Goal: Task Accomplishment & Management: Manage account settings

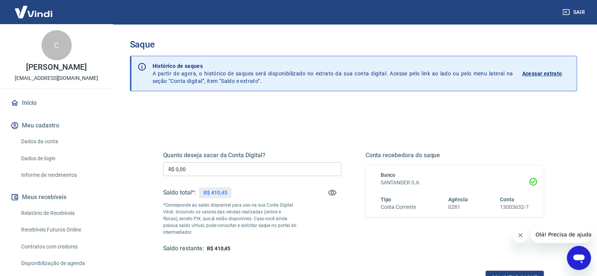
click at [239, 170] on input "R$ 0,00" at bounding box center [252, 169] width 178 height 14
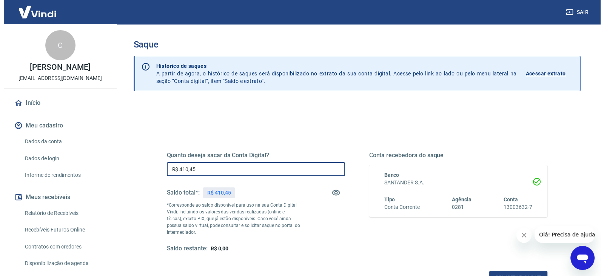
scroll to position [94, 0]
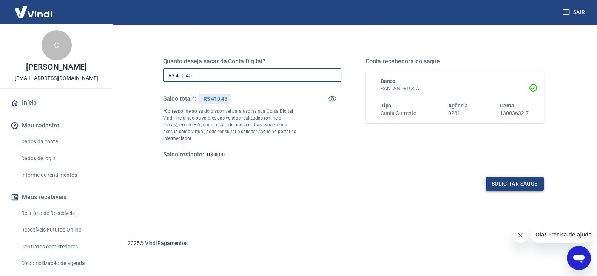
type input "R$ 410,45"
click at [509, 184] on button "Solicitar saque" at bounding box center [515, 184] width 58 height 14
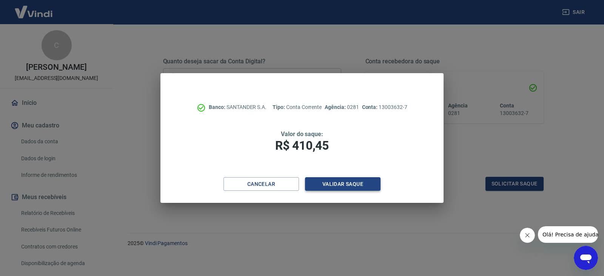
click at [350, 186] on button "Validar saque" at bounding box center [343, 184] width 76 height 14
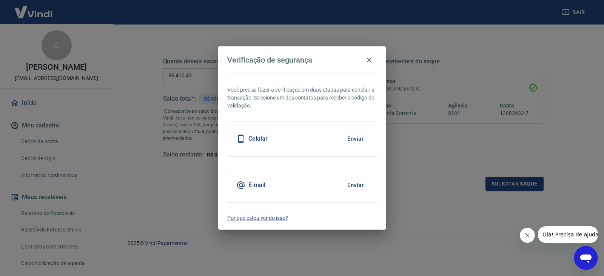
click at [359, 187] on button "Enviar" at bounding box center [355, 185] width 25 height 16
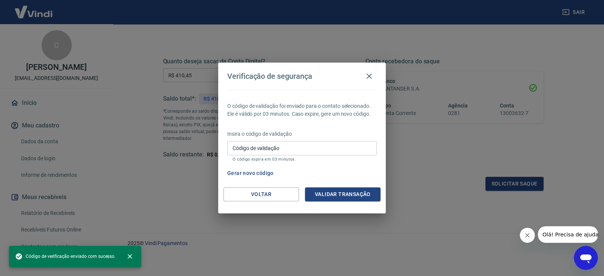
click at [250, 146] on input "Código de validação" at bounding box center [302, 148] width 150 height 14
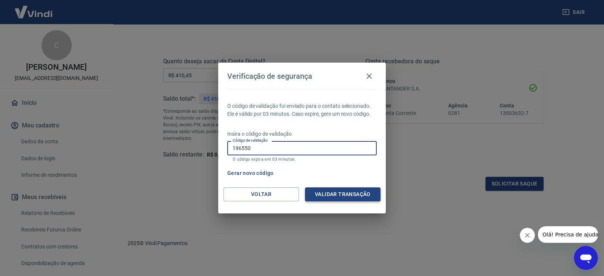
type input "196550"
click at [345, 196] on button "Validar transação" at bounding box center [343, 195] width 76 height 14
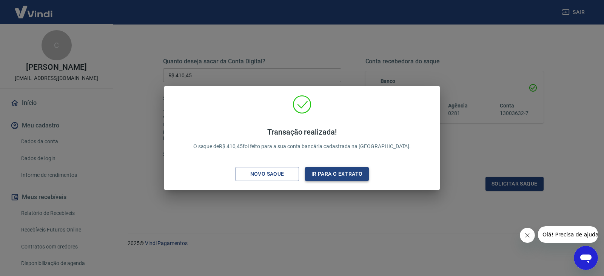
click at [341, 177] on button "Ir para o extrato" at bounding box center [337, 174] width 64 height 14
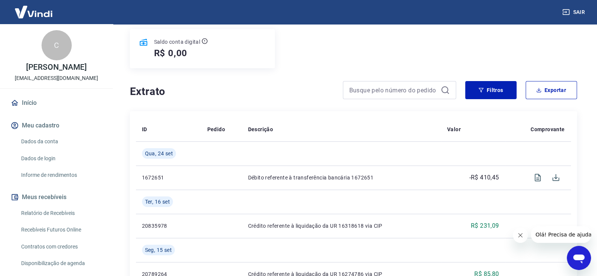
scroll to position [94, 0]
